Goal: Information Seeking & Learning: Learn about a topic

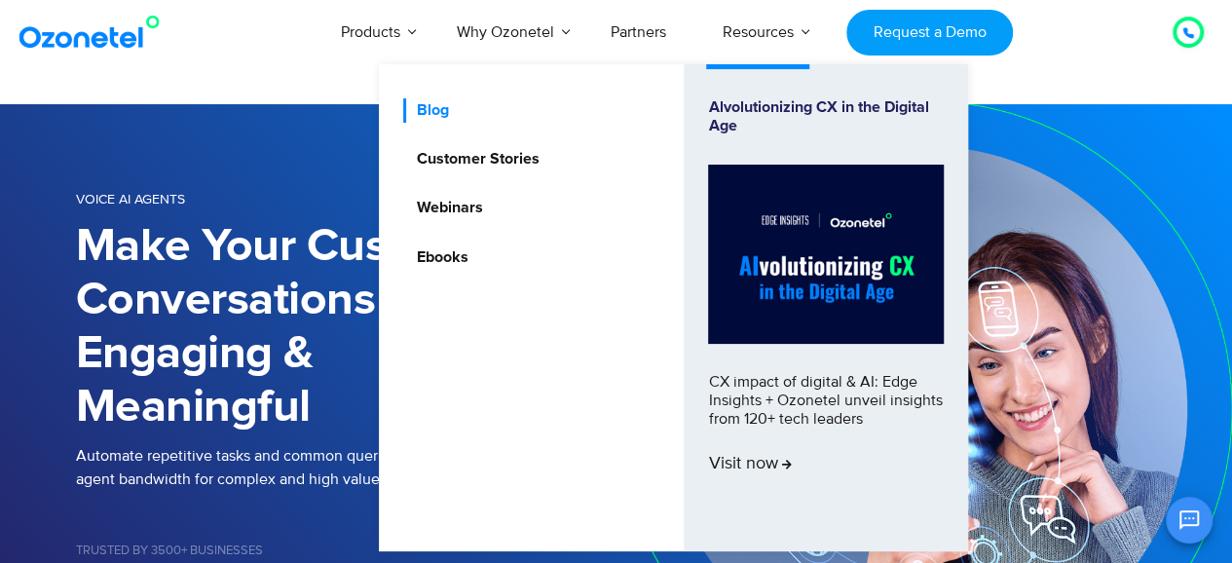
click at [430, 110] on link "Blog" at bounding box center [427, 110] width 48 height 24
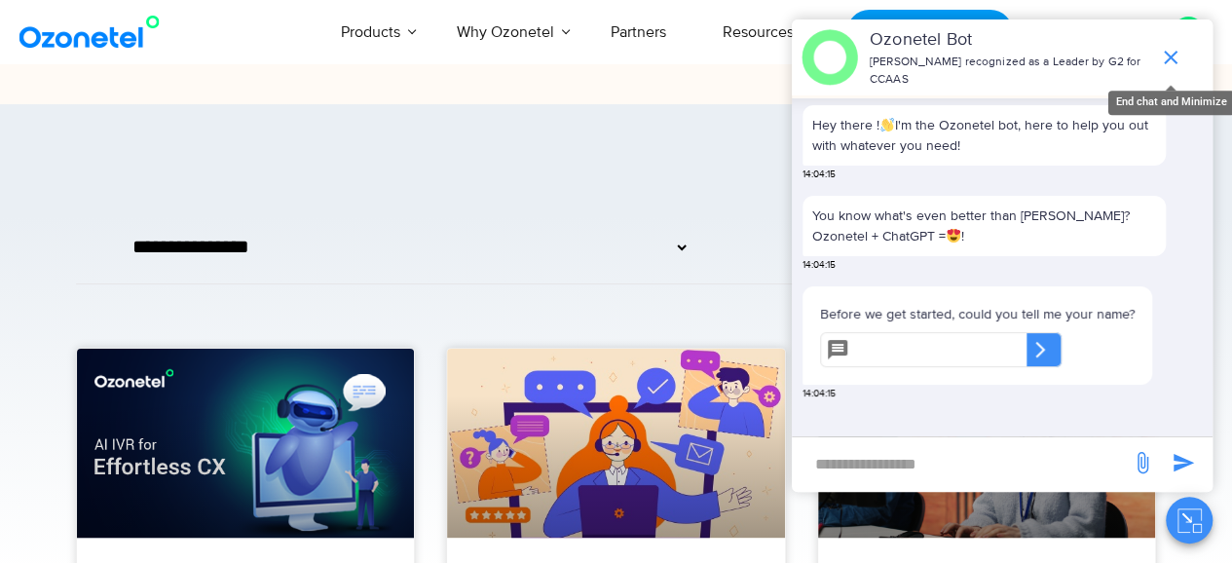
click at [1169, 51] on icon "end chat or minimize" at bounding box center [1171, 58] width 14 height 14
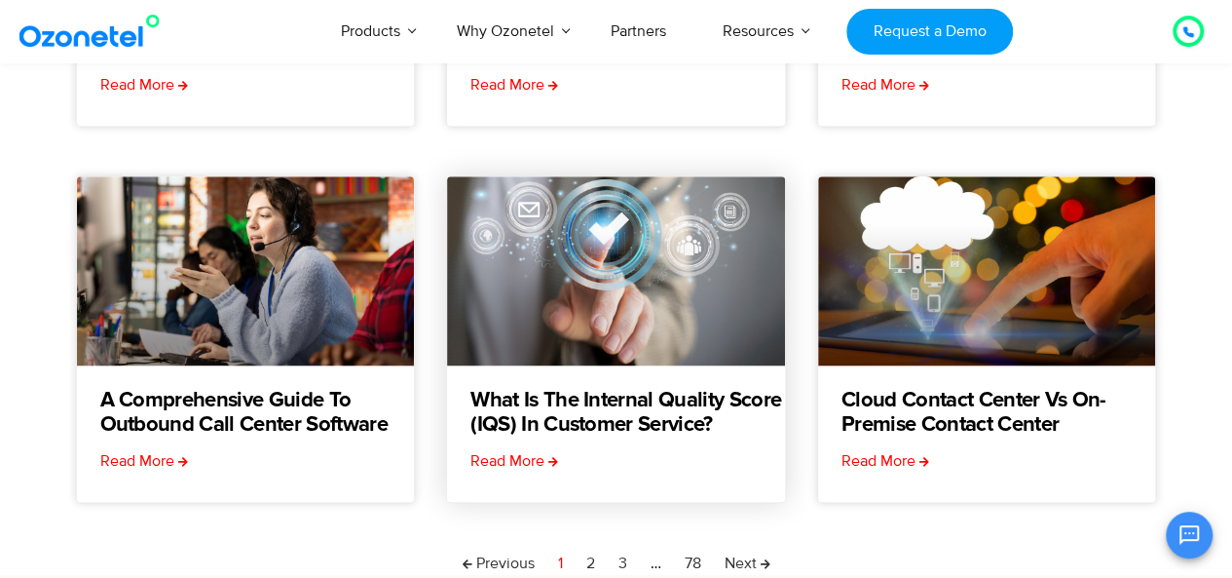
scroll to position [292, 0]
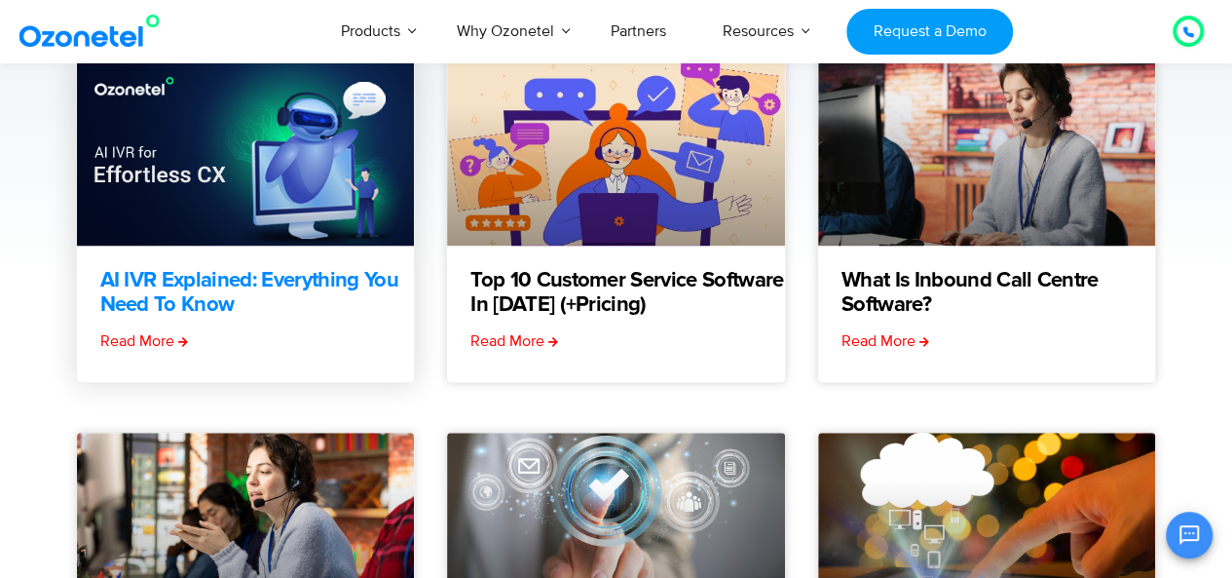
click at [205, 283] on link "AI IVR Explained: Everything You Need to Know" at bounding box center [257, 293] width 315 height 49
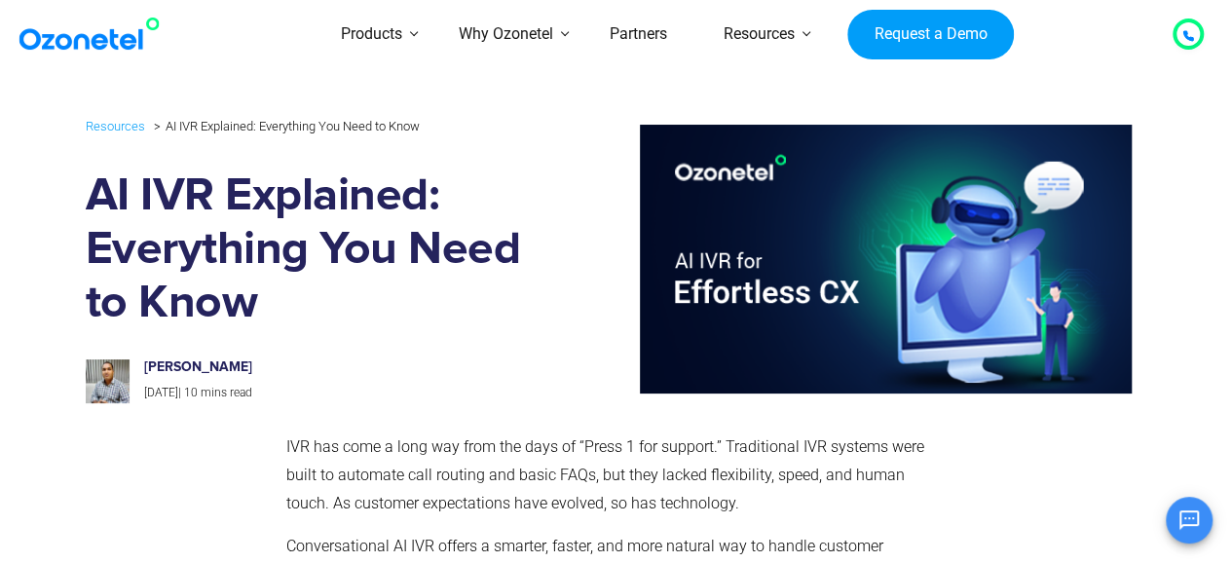
scroll to position [329, 0]
